Goal: Transaction & Acquisition: Purchase product/service

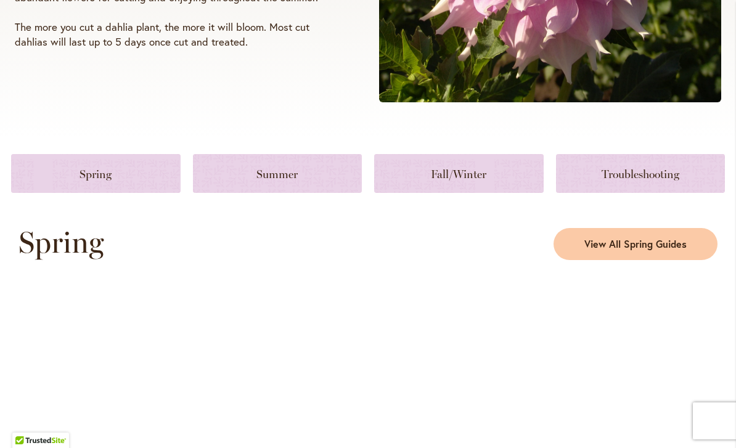
scroll to position [455, 0]
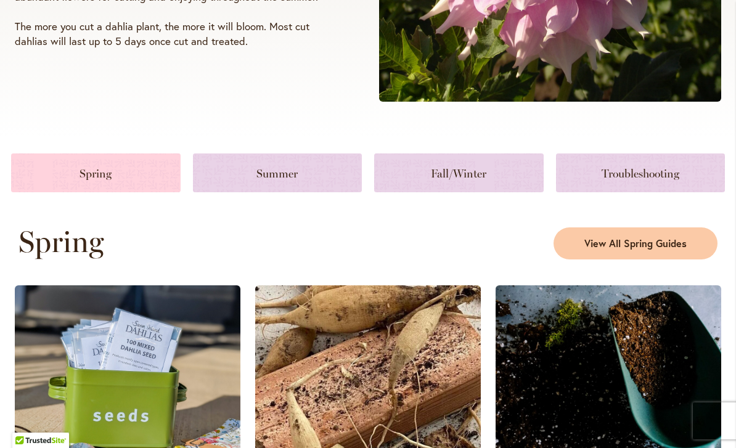
click at [86, 170] on link at bounding box center [96, 173] width 170 height 39
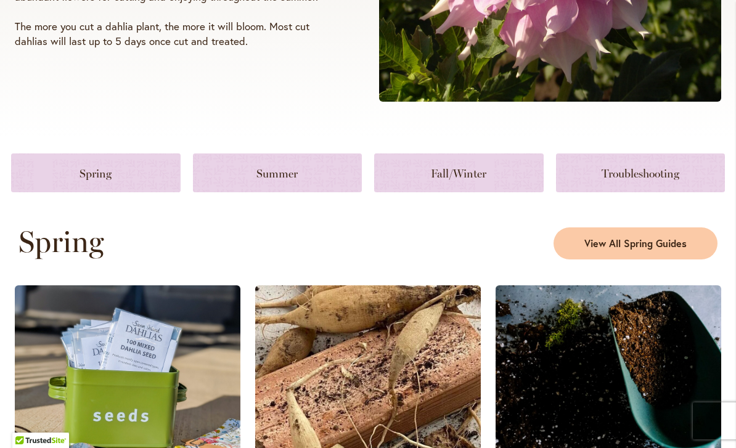
scroll to position [672, 0]
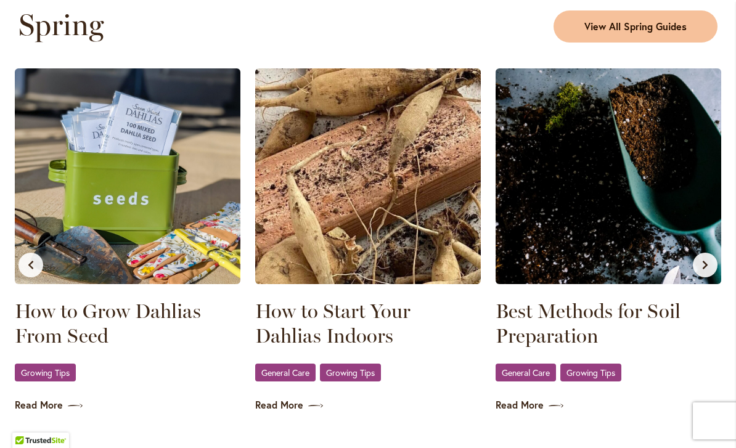
click at [656, 25] on span "View All Spring Guides" at bounding box center [636, 27] width 102 height 14
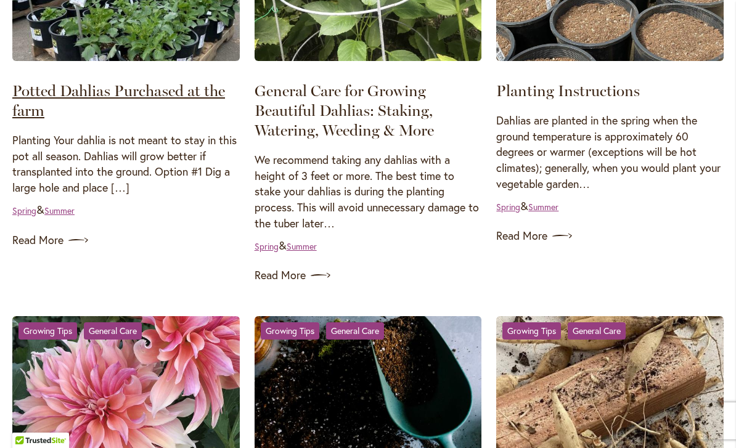
scroll to position [755, 0]
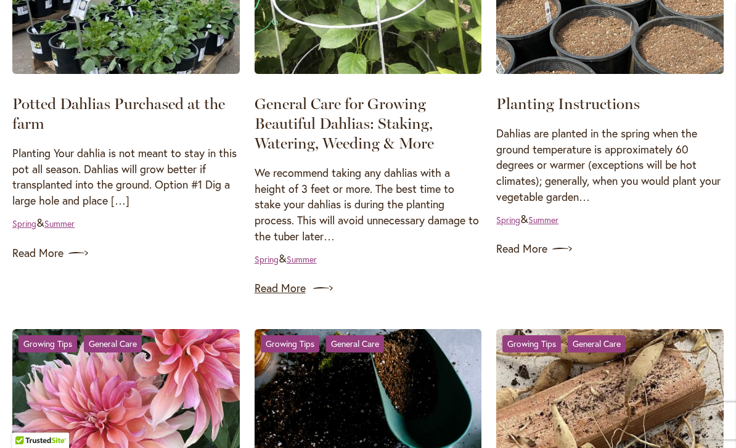
click at [270, 280] on link "Read More" at bounding box center [369, 289] width 228 height 20
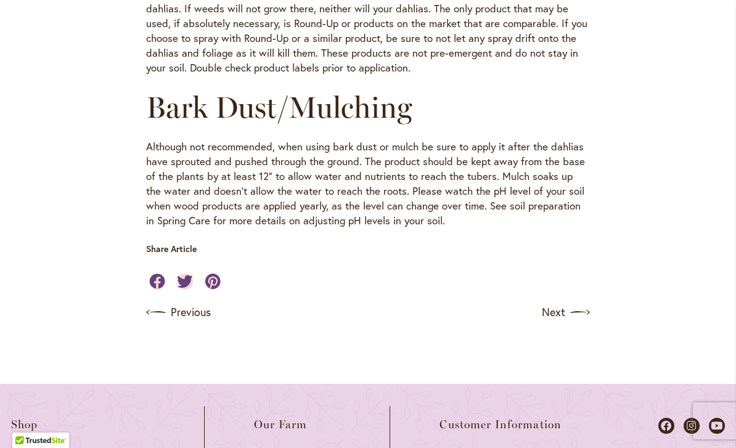
scroll to position [1473, 0]
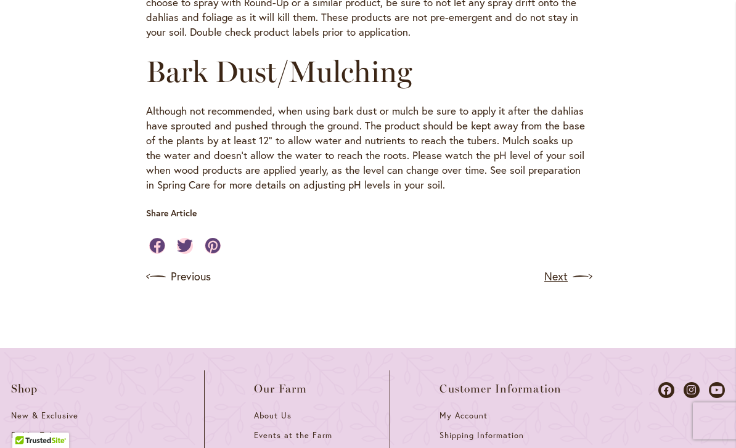
click at [564, 267] on link "Next" at bounding box center [568, 277] width 46 height 20
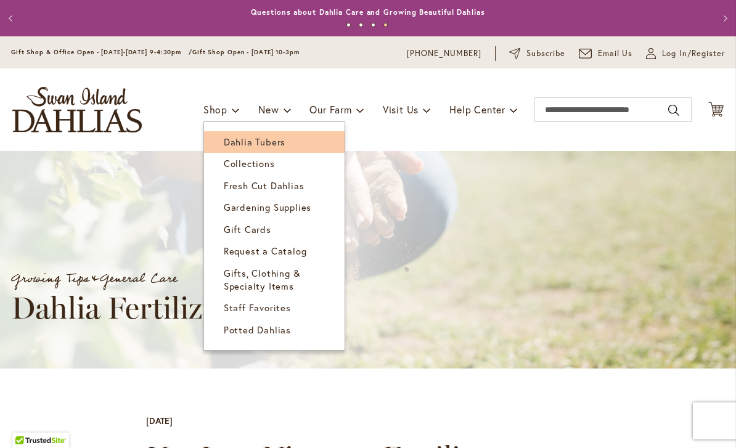
click at [268, 141] on span "Dahlia Tubers" at bounding box center [255, 142] width 62 height 12
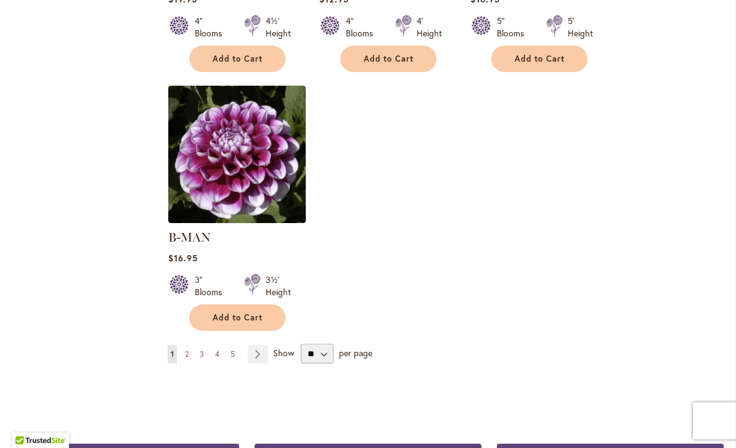
scroll to position [1535, 0]
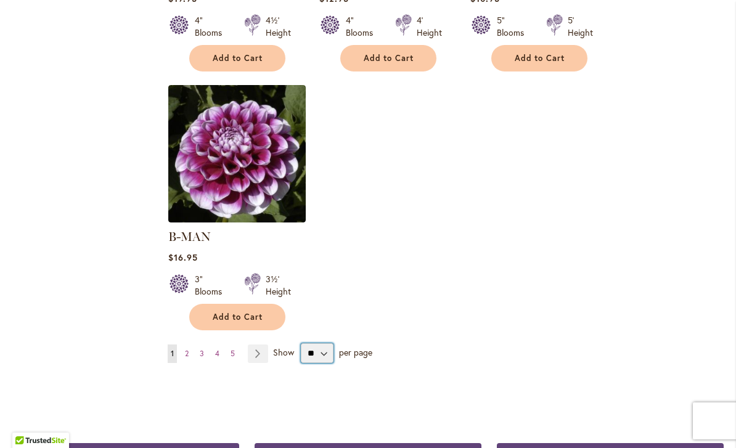
click at [323, 344] on select "** ** ** **" at bounding box center [317, 354] width 33 height 20
select select "**"
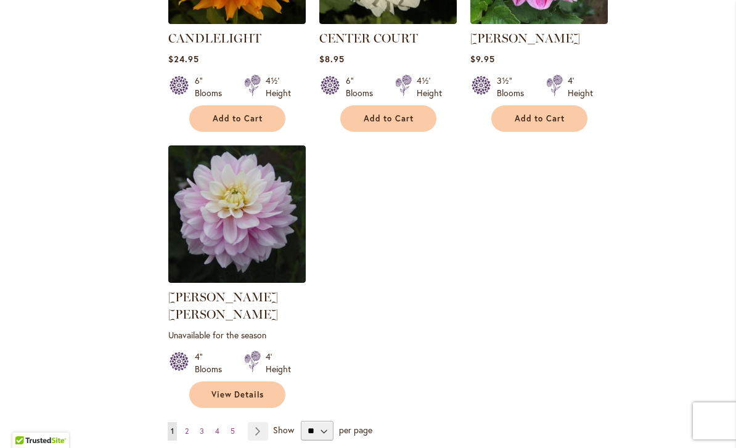
scroll to position [5652, 0]
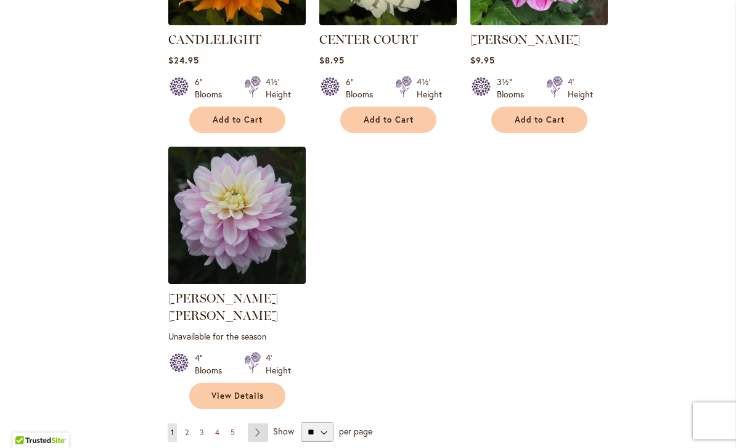
click at [261, 424] on link "Page Next" at bounding box center [258, 433] width 20 height 19
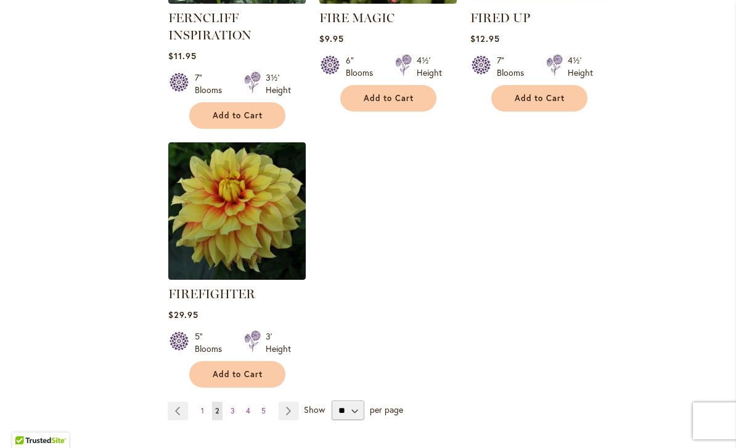
scroll to position [5790, 0]
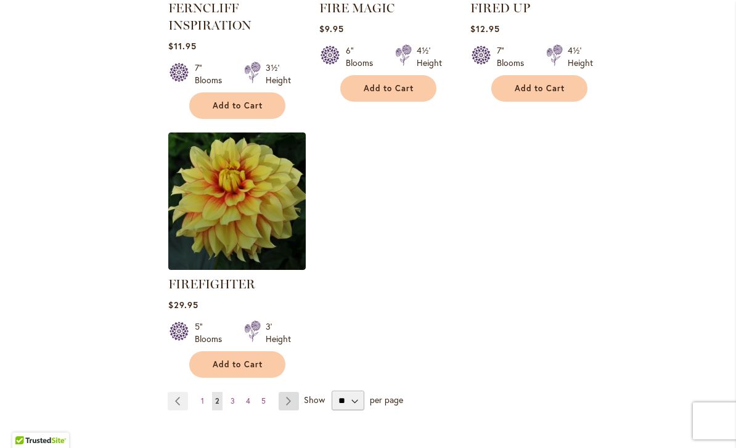
click at [289, 392] on link "Page Next" at bounding box center [289, 401] width 20 height 19
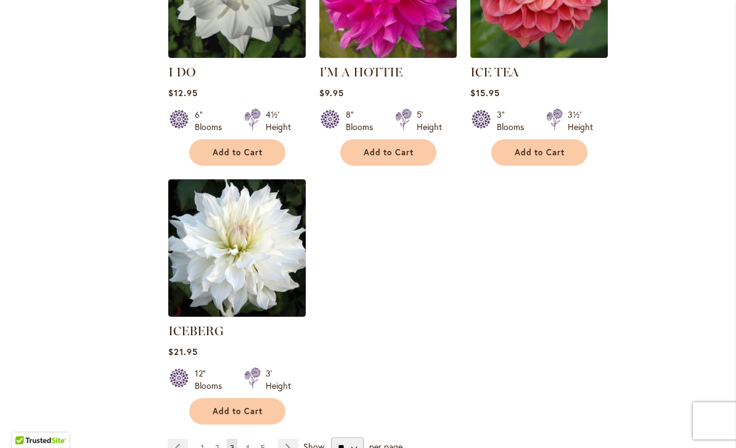
scroll to position [5782, 0]
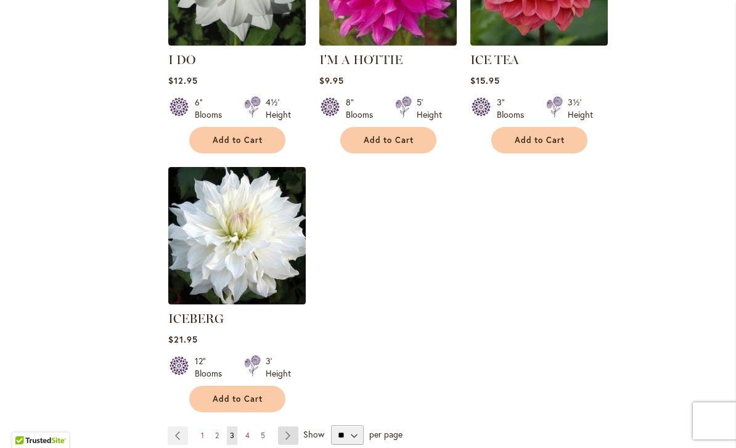
click at [288, 427] on link "Page Next" at bounding box center [288, 436] width 20 height 19
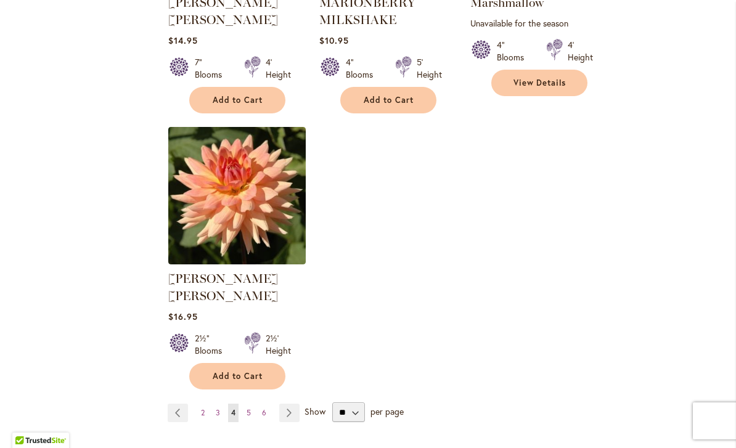
scroll to position [5767, 0]
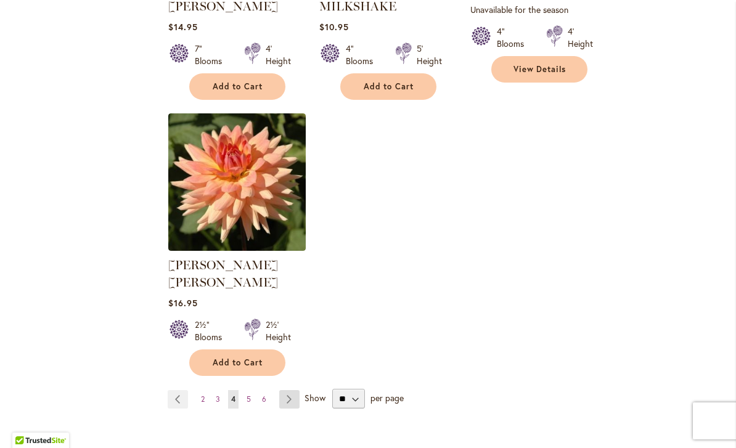
click at [290, 390] on link "Page Next" at bounding box center [289, 399] width 20 height 19
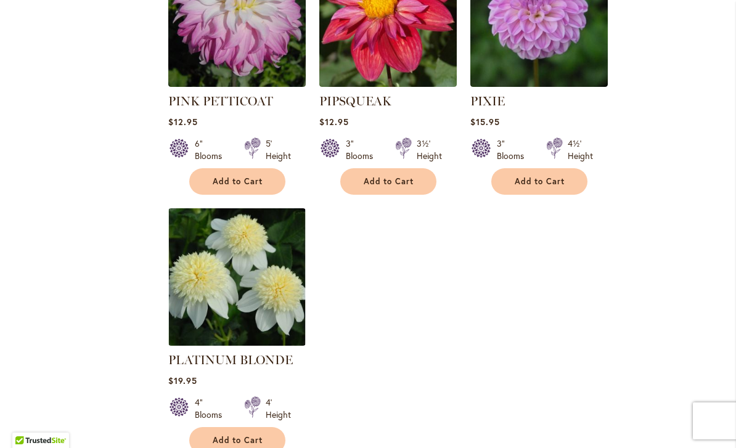
scroll to position [5695, 0]
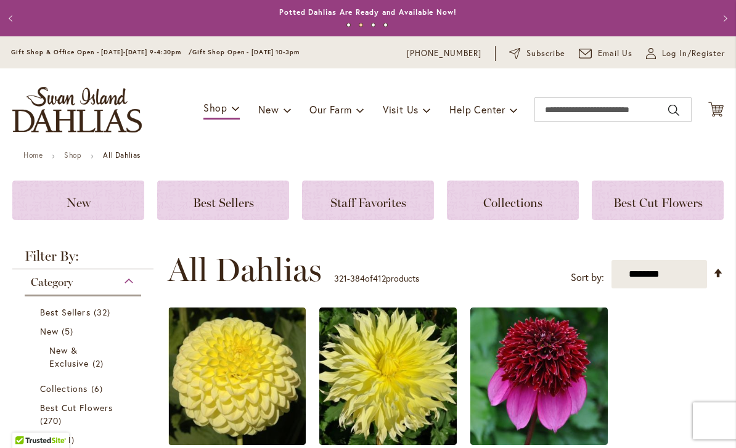
scroll to position [-1, 0]
